Goal: Task Accomplishment & Management: Use online tool/utility

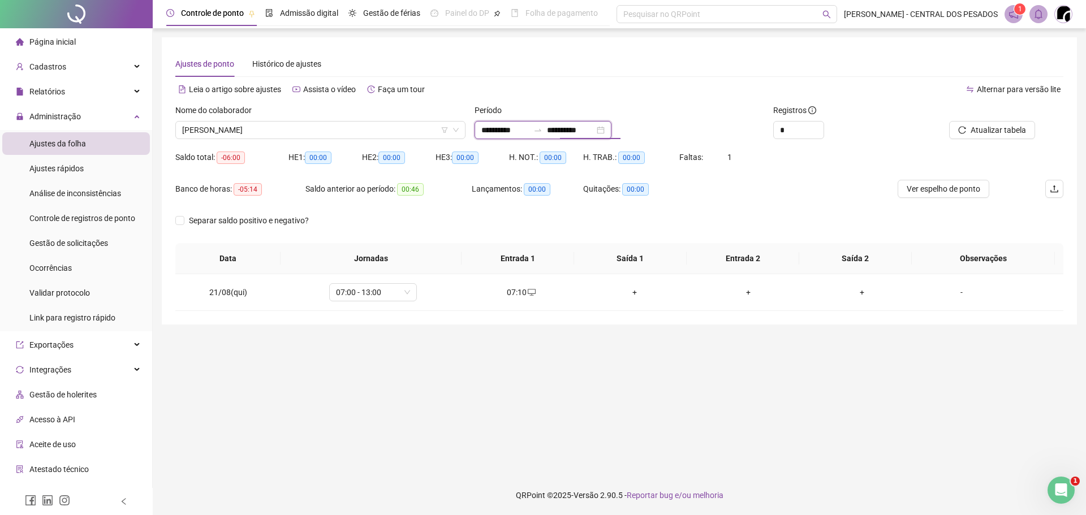
click at [512, 127] on input "**********" at bounding box center [504, 130] width 47 height 12
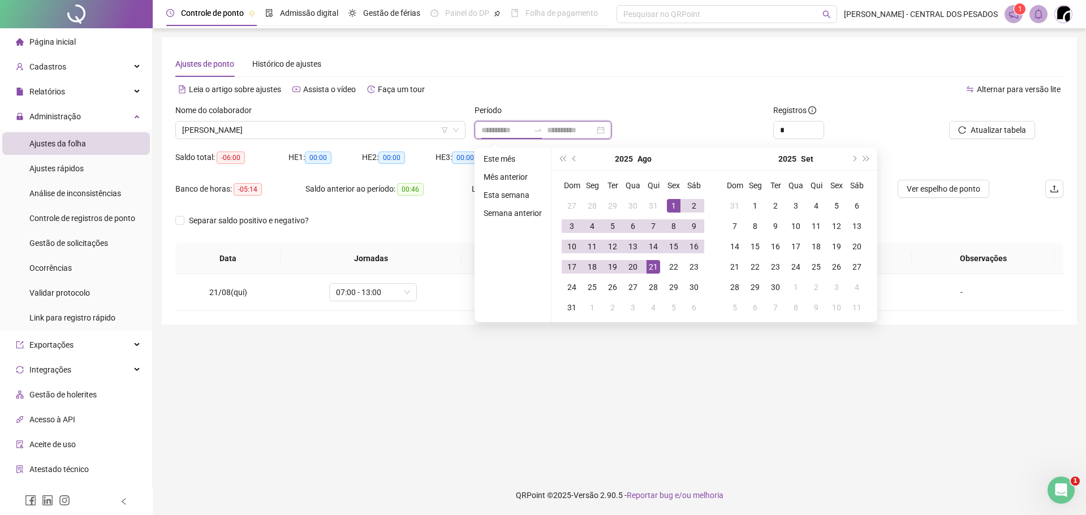
type input "**********"
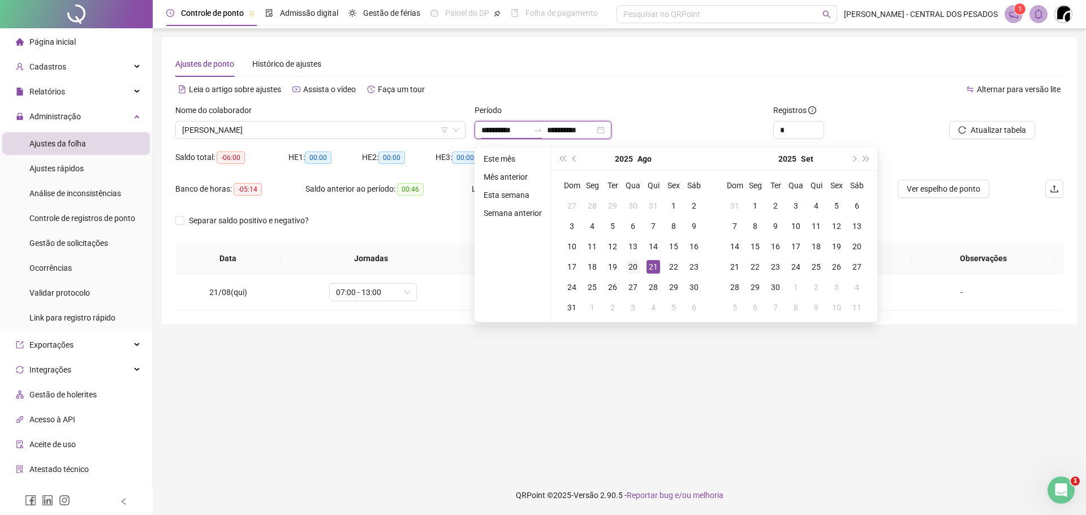
type input "**********"
click at [636, 266] on div "20" at bounding box center [633, 267] width 14 height 14
type input "**********"
click at [652, 267] on div "21" at bounding box center [653, 267] width 14 height 14
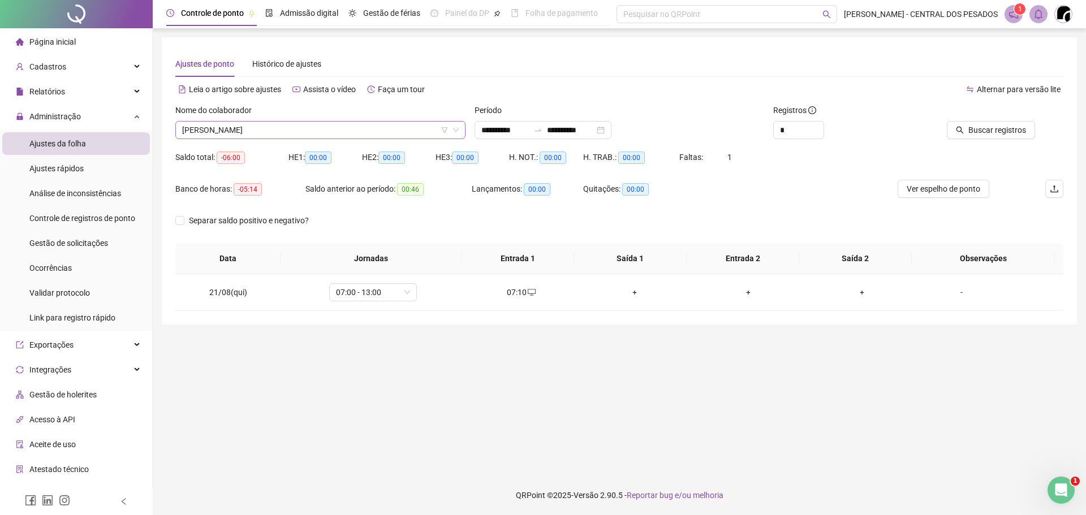
click at [379, 131] on span "[PERSON_NAME]" at bounding box center [320, 130] width 277 height 17
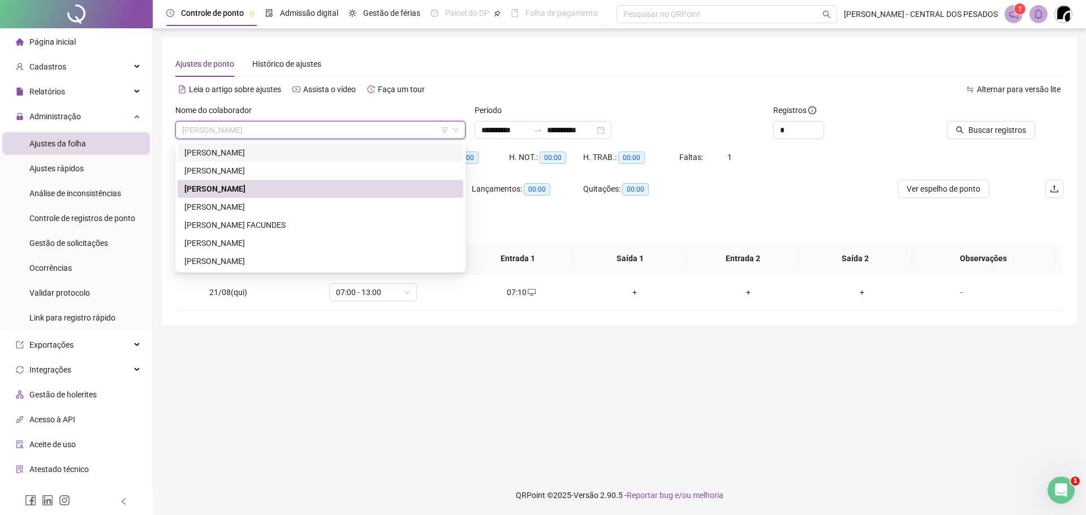
click at [330, 152] on div "[PERSON_NAME]" at bounding box center [320, 152] width 272 height 12
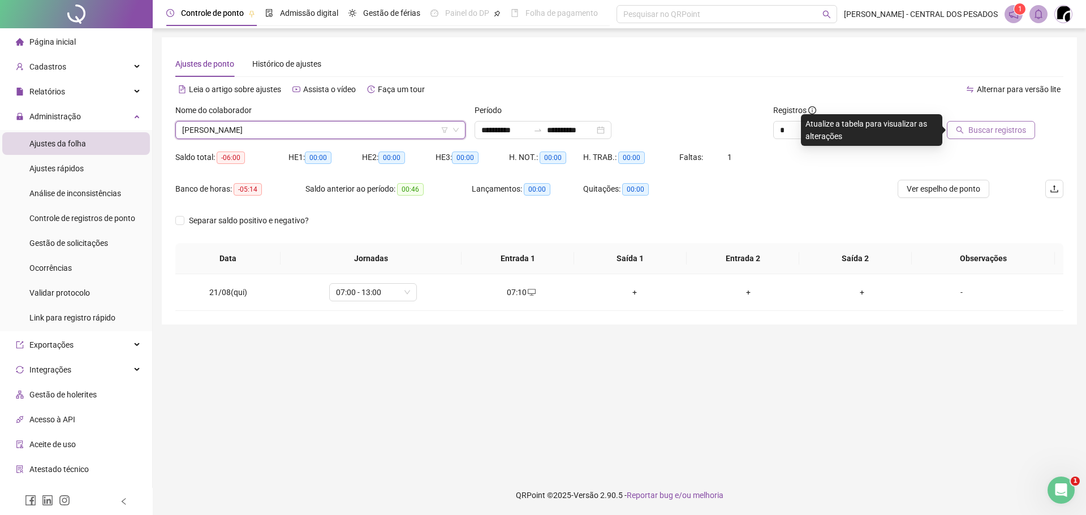
click at [962, 123] on button "Buscar registros" at bounding box center [991, 130] width 88 height 18
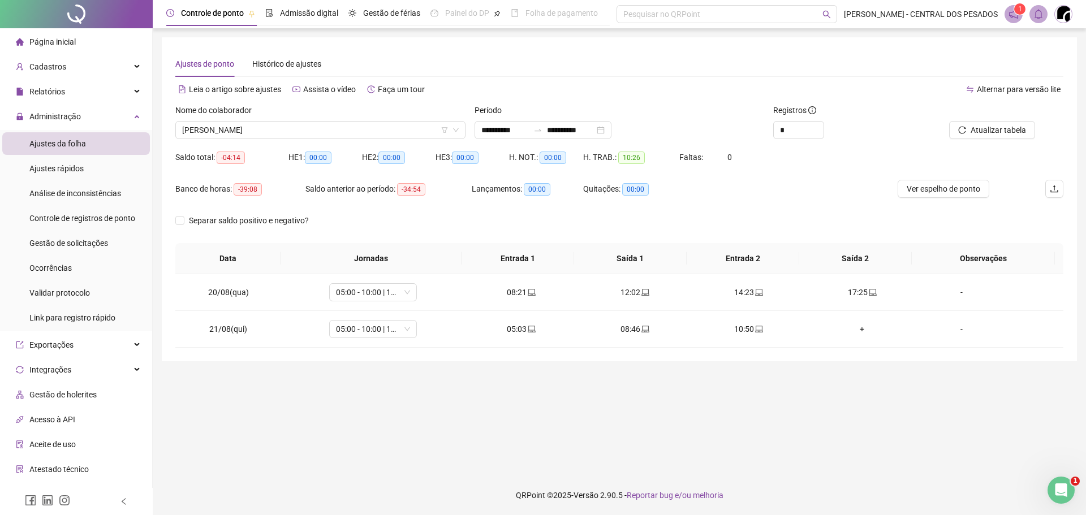
click at [408, 142] on div "Nome do colaborador [PERSON_NAME]" at bounding box center [320, 126] width 299 height 44
click at [402, 129] on span "[PERSON_NAME]" at bounding box center [320, 130] width 277 height 17
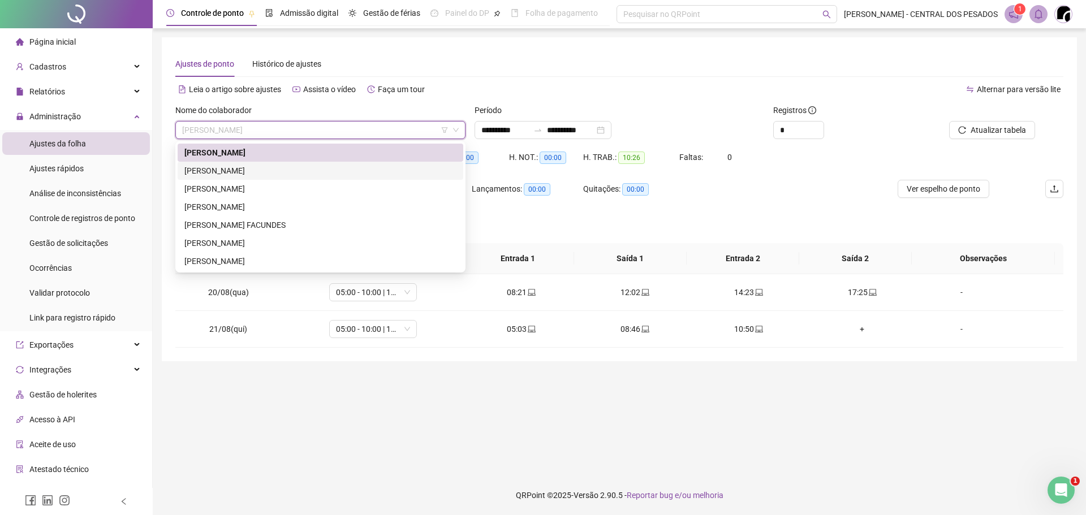
click at [368, 175] on div "[PERSON_NAME]" at bounding box center [320, 171] width 272 height 12
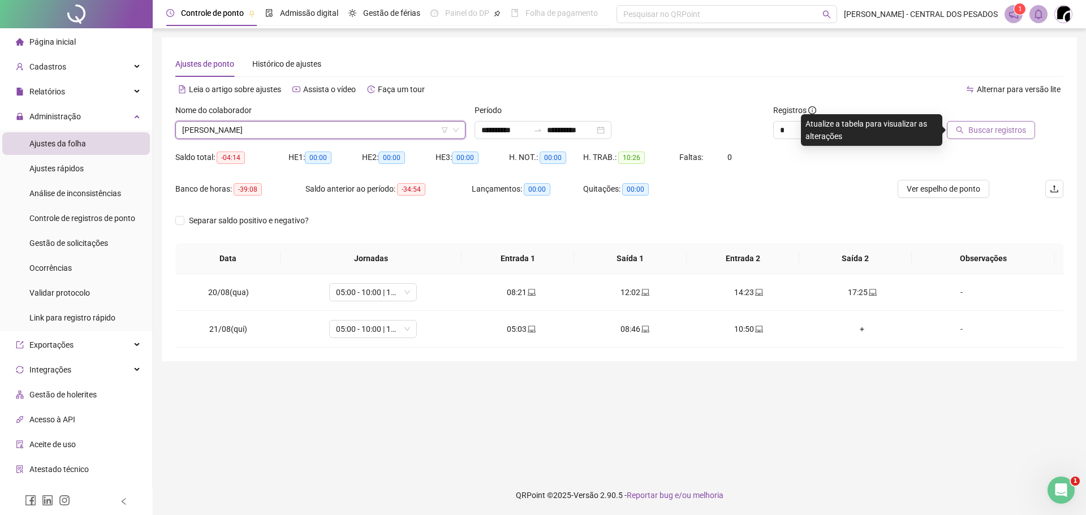
click at [992, 127] on span "Buscar registros" at bounding box center [997, 130] width 58 height 12
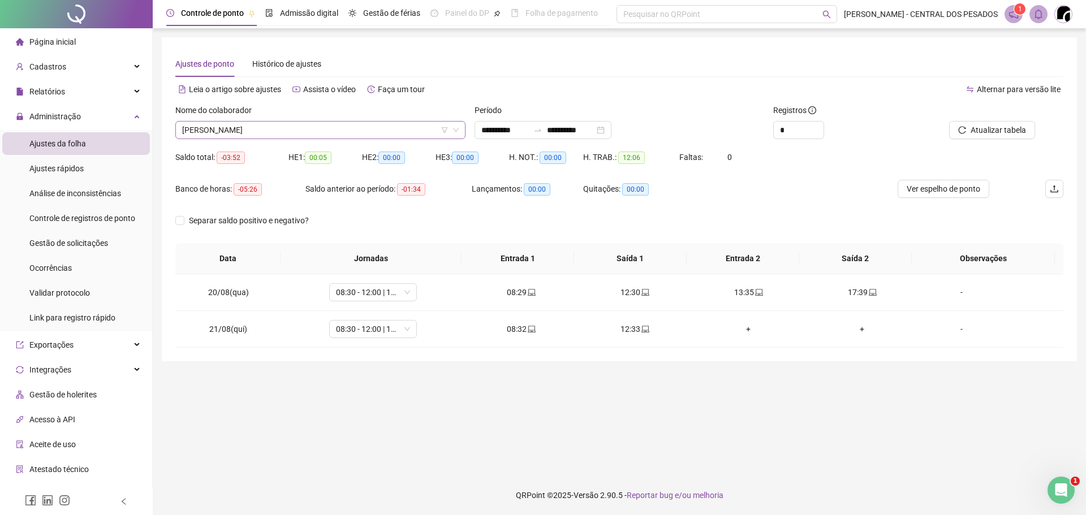
click at [369, 125] on span "[PERSON_NAME]" at bounding box center [320, 130] width 277 height 17
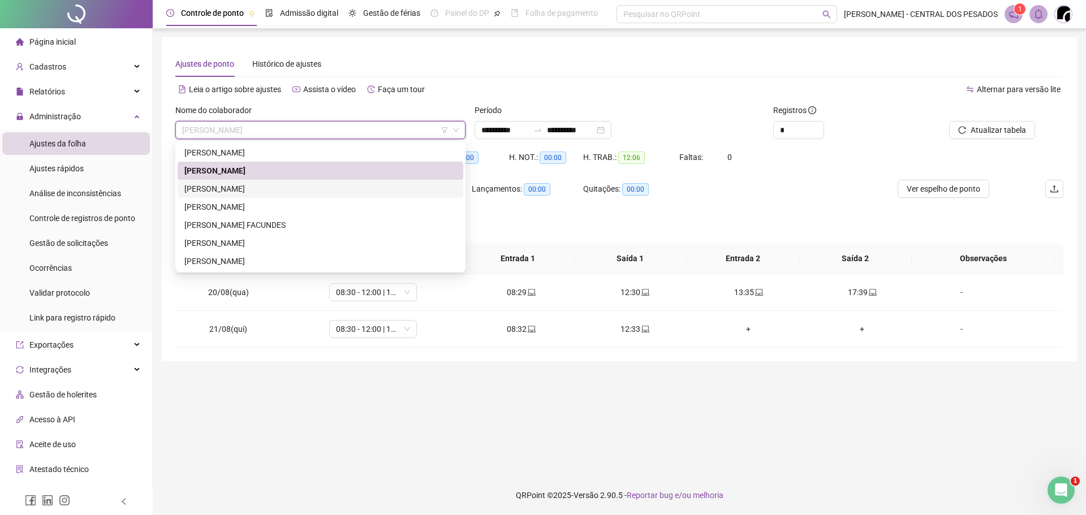
click at [340, 191] on div "[PERSON_NAME]" at bounding box center [320, 189] width 272 height 12
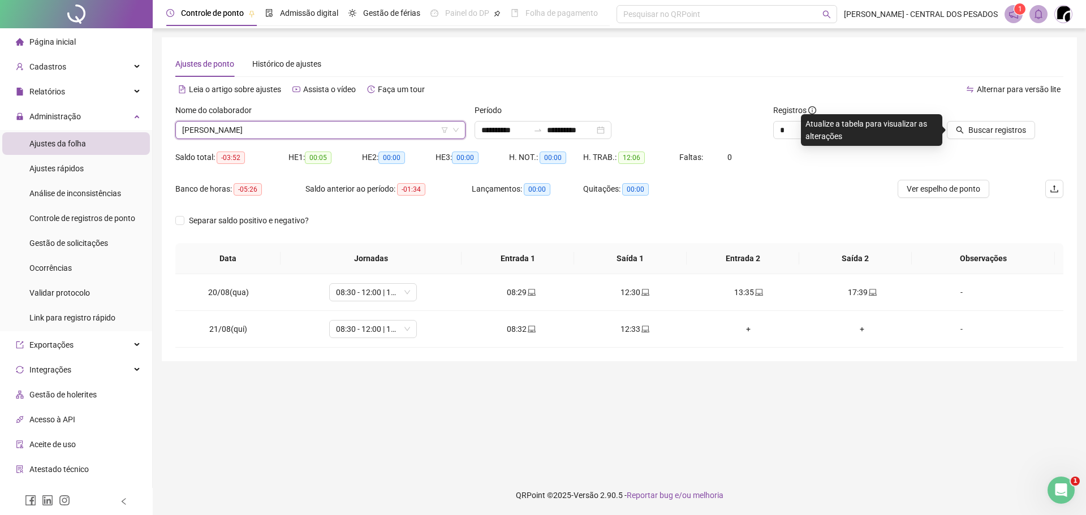
drag, startPoint x: 405, startPoint y: 129, endPoint x: 398, endPoint y: 129, distance: 7.9
click at [398, 129] on span "[PERSON_NAME]" at bounding box center [320, 130] width 277 height 17
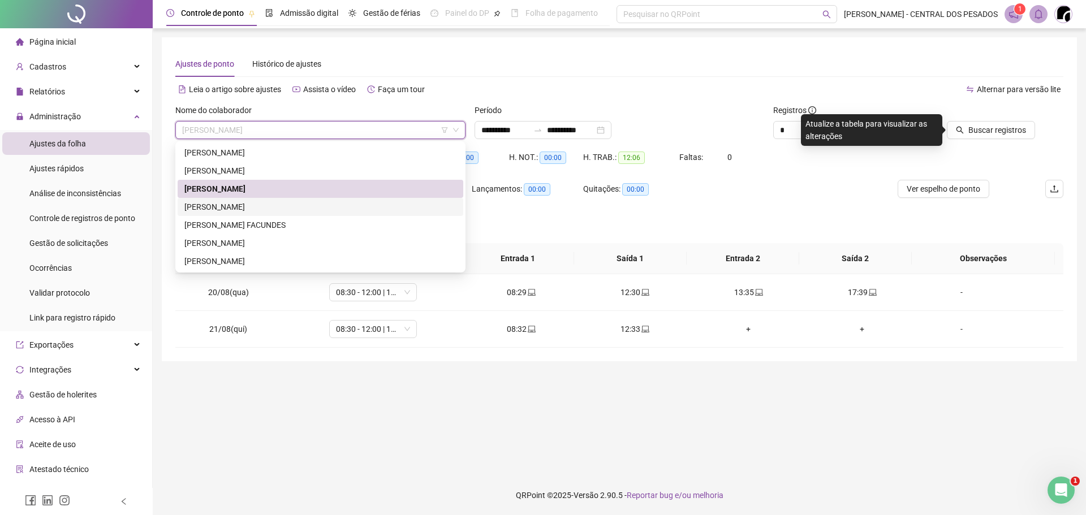
click at [301, 209] on div "[PERSON_NAME]" at bounding box center [320, 207] width 272 height 12
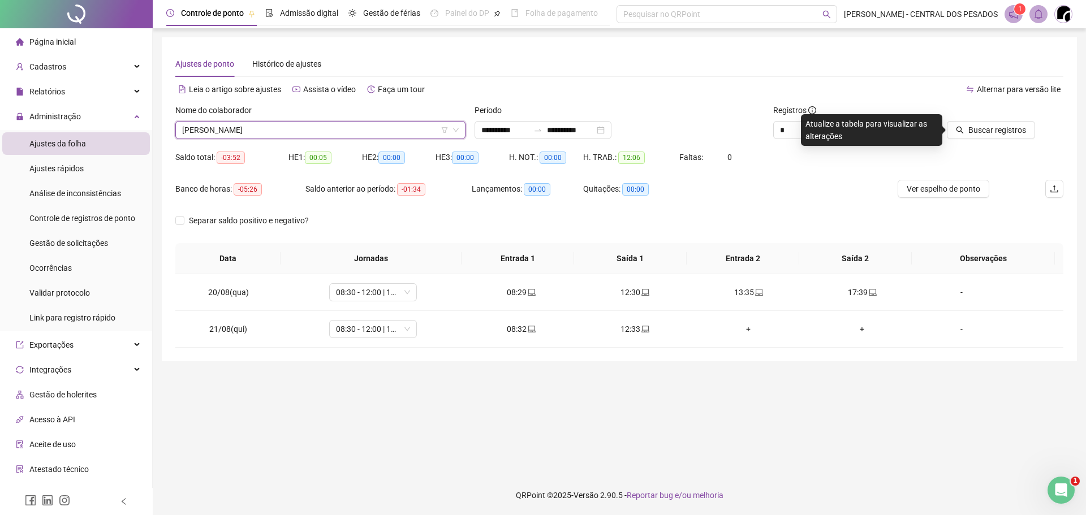
click at [383, 136] on span "[PERSON_NAME]" at bounding box center [320, 130] width 277 height 17
click at [998, 129] on span "Buscar registros" at bounding box center [997, 130] width 58 height 12
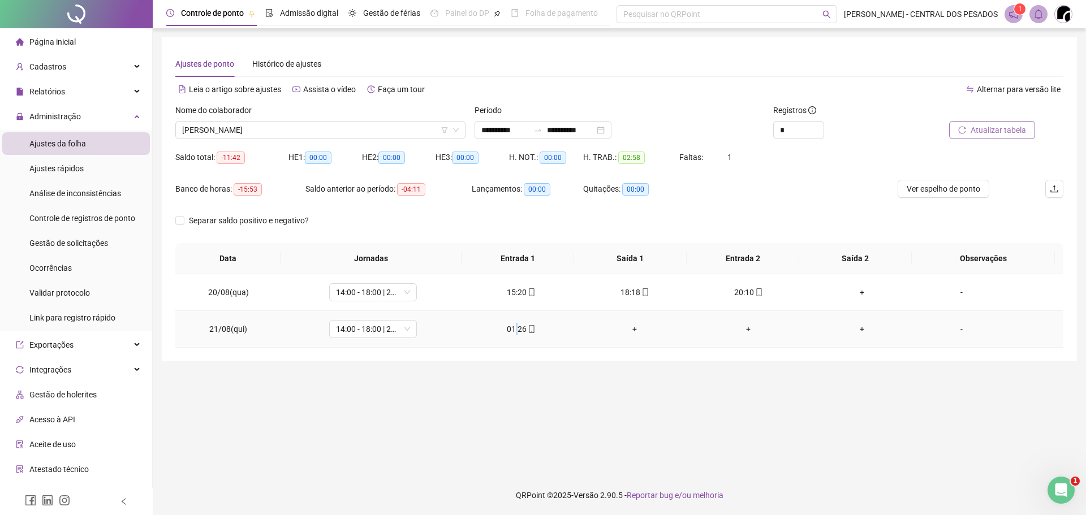
click at [513, 326] on div "01:26" at bounding box center [521, 329] width 96 height 12
type input "**********"
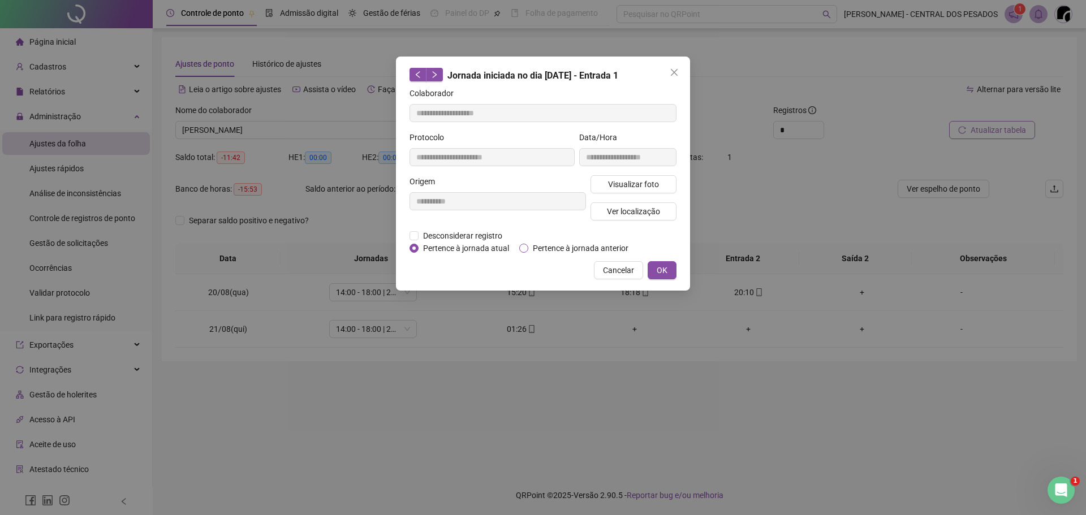
click at [548, 250] on span "Pertence à jornada anterior" at bounding box center [580, 248] width 105 height 12
click at [671, 272] on button "OK" at bounding box center [661, 270] width 29 height 18
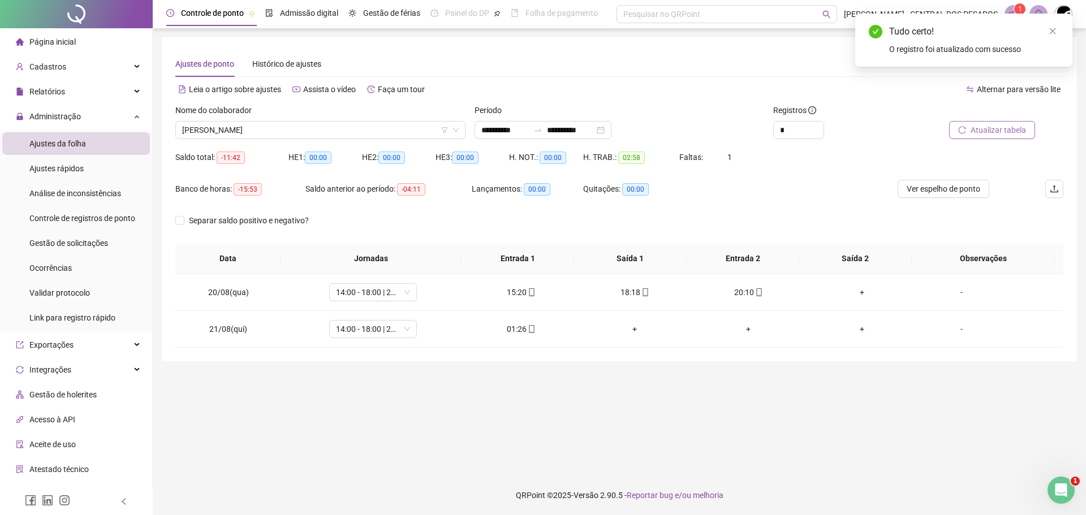
click at [968, 134] on button "Atualizar tabela" at bounding box center [992, 130] width 86 height 18
click at [335, 131] on span "[PERSON_NAME]" at bounding box center [320, 130] width 277 height 17
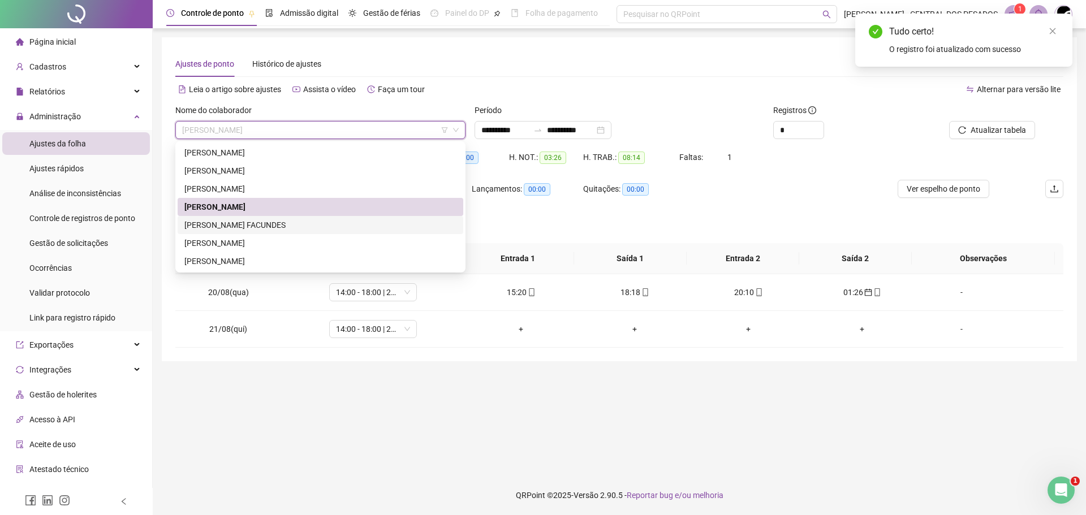
click at [274, 227] on div "[PERSON_NAME] FACUNDES" at bounding box center [320, 225] width 272 height 12
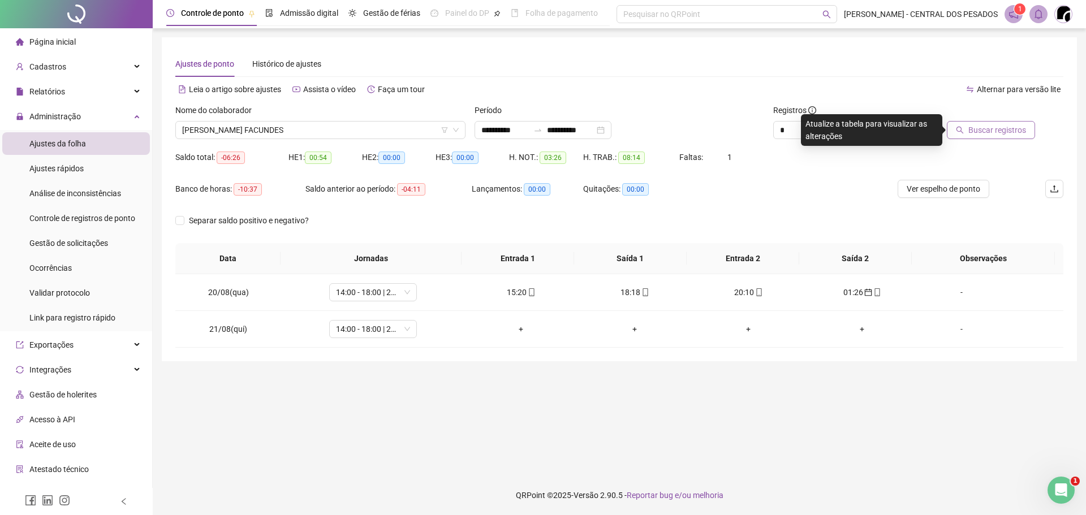
click at [959, 127] on icon "search" at bounding box center [960, 130] width 8 height 8
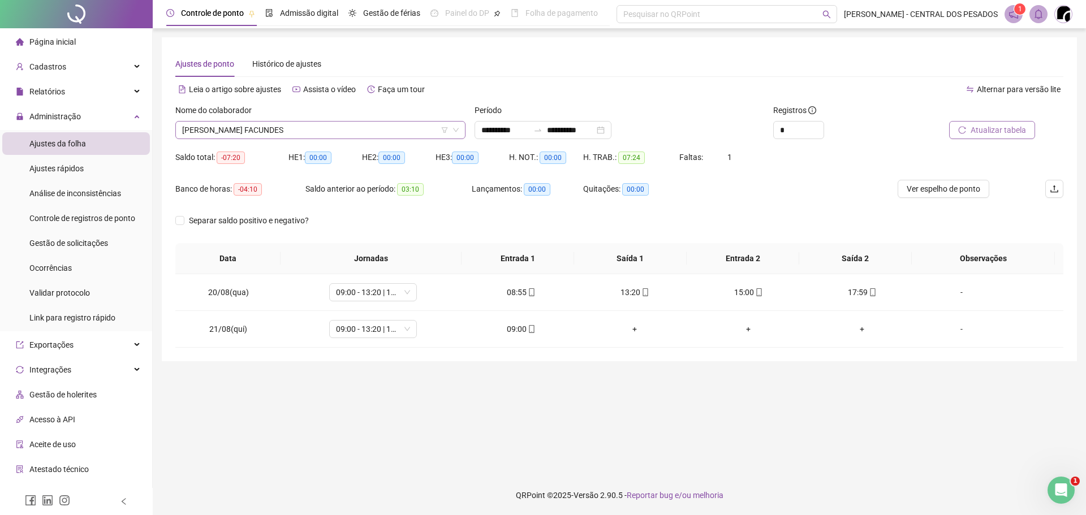
click at [349, 135] on span "[PERSON_NAME] FACUNDES" at bounding box center [320, 130] width 277 height 17
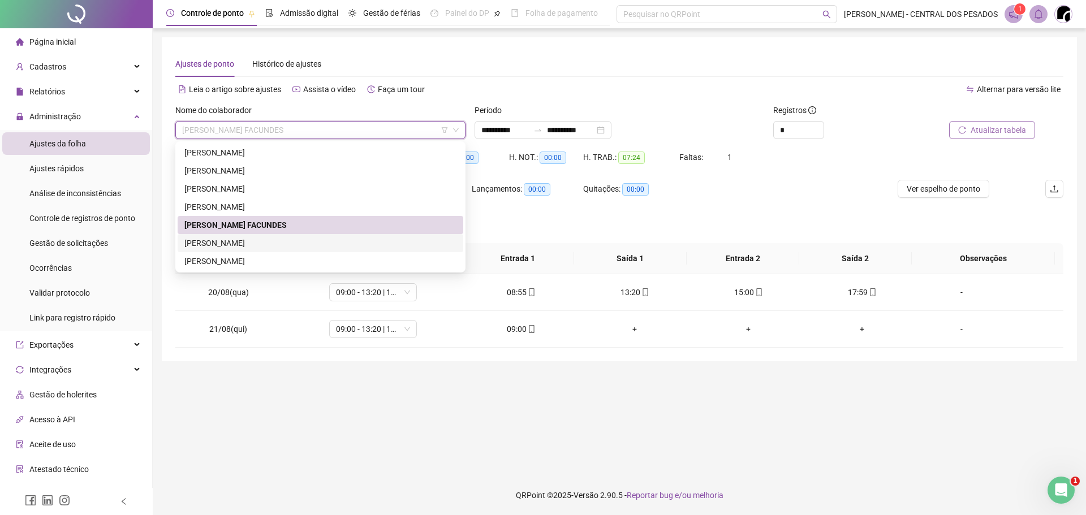
click at [330, 247] on div "[PERSON_NAME]" at bounding box center [320, 243] width 272 height 12
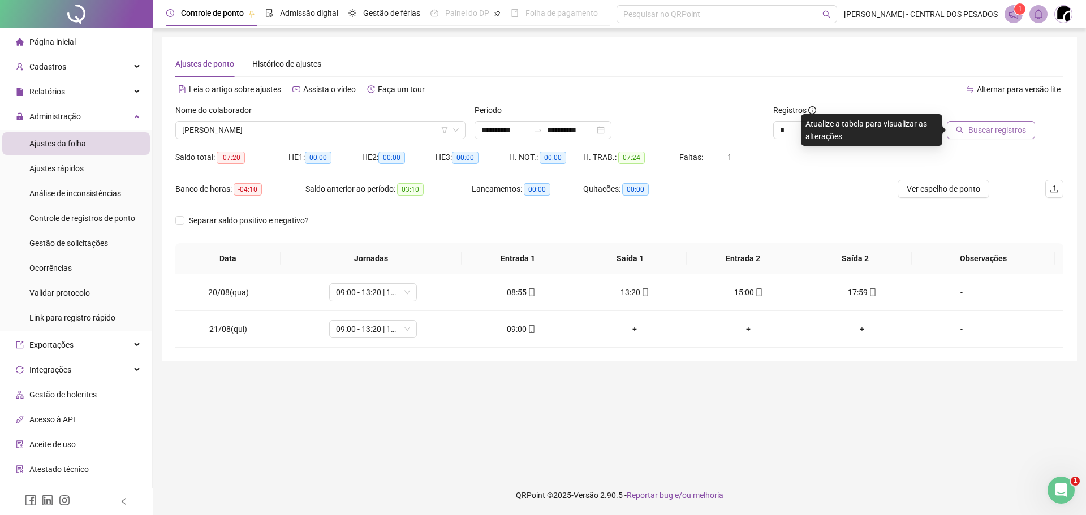
click at [967, 128] on button "Buscar registros" at bounding box center [991, 130] width 88 height 18
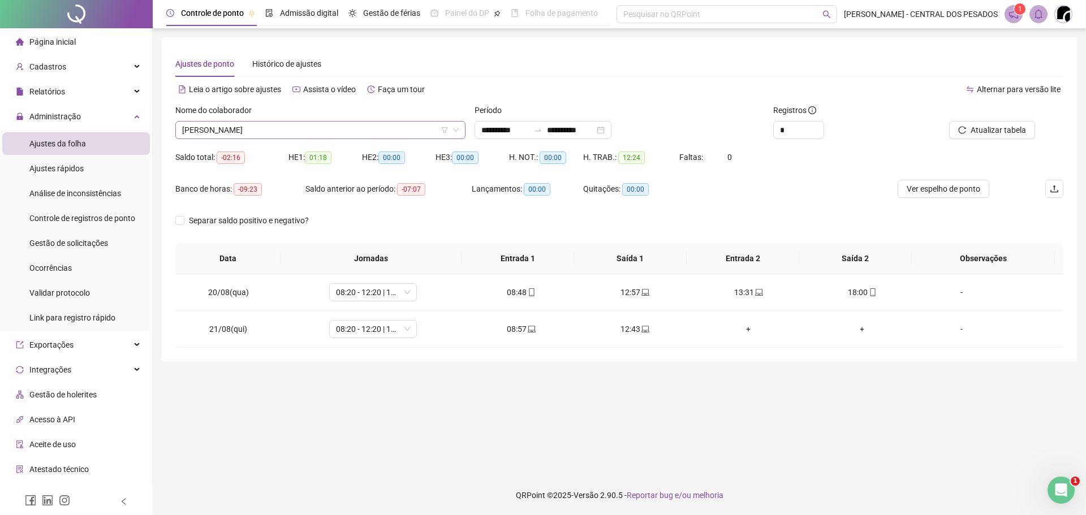
click at [347, 131] on span "[PERSON_NAME]" at bounding box center [320, 130] width 277 height 17
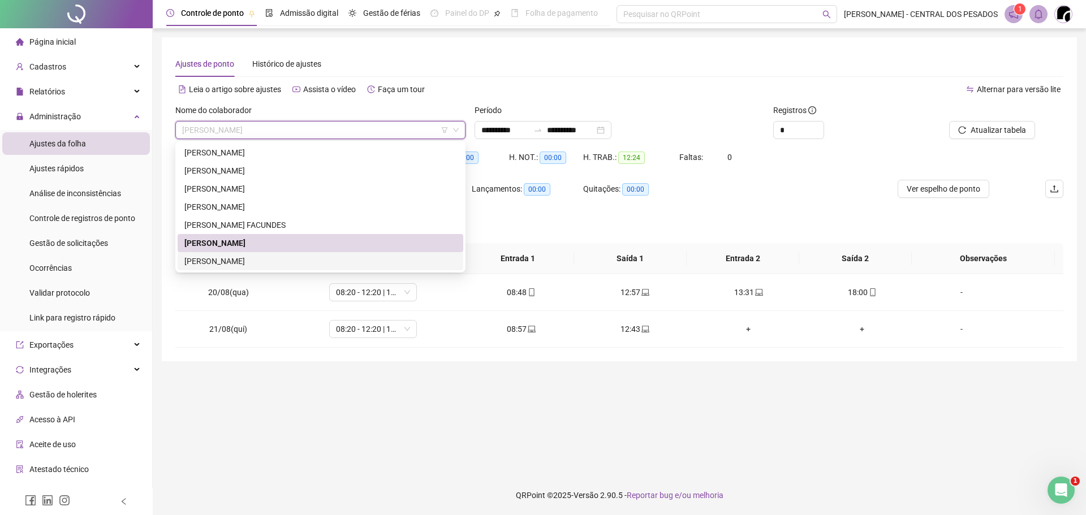
click at [248, 256] on div "[PERSON_NAME]" at bounding box center [321, 261] width 286 height 18
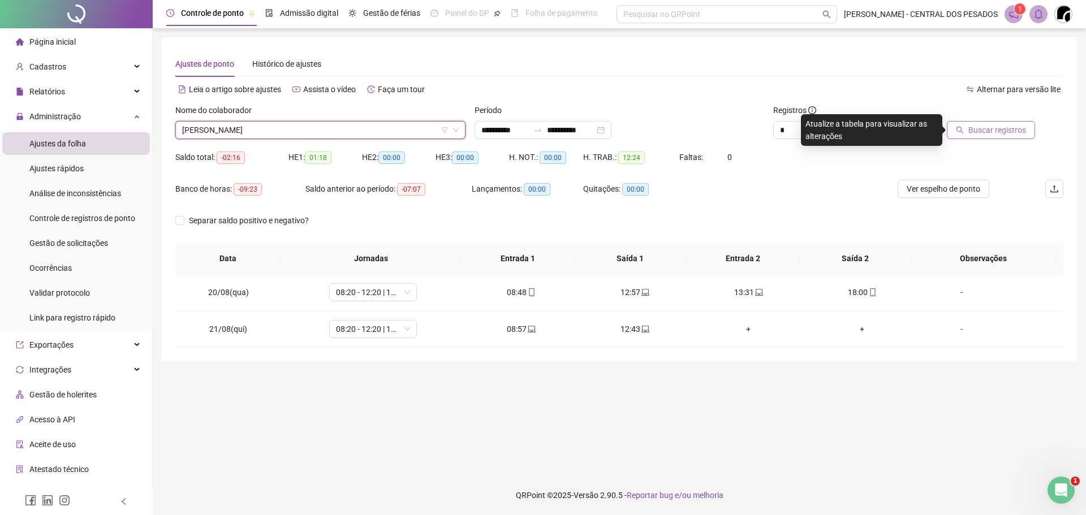
click at [973, 131] on span "Buscar registros" at bounding box center [997, 130] width 58 height 12
